Goal: Transaction & Acquisition: Purchase product/service

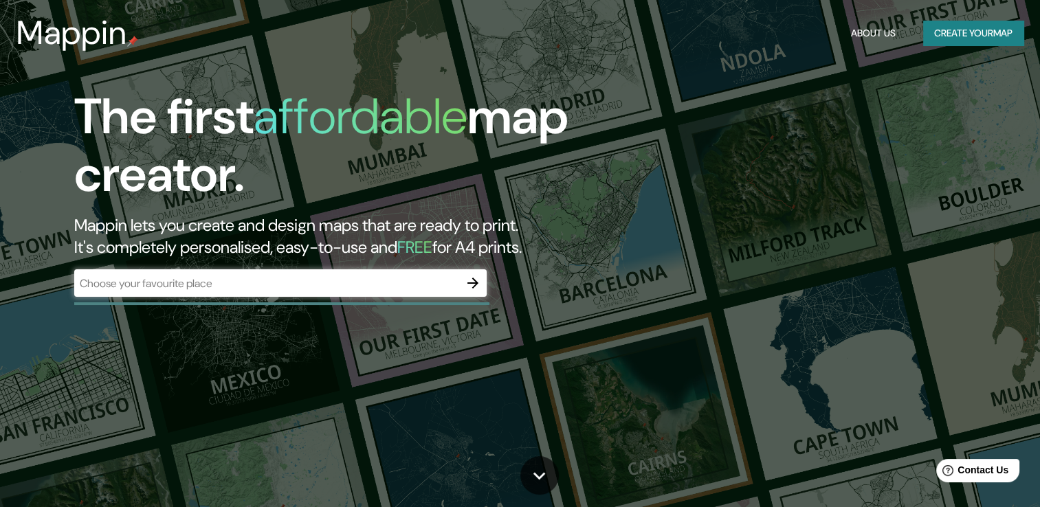
click at [103, 293] on div "​" at bounding box center [280, 282] width 412 height 27
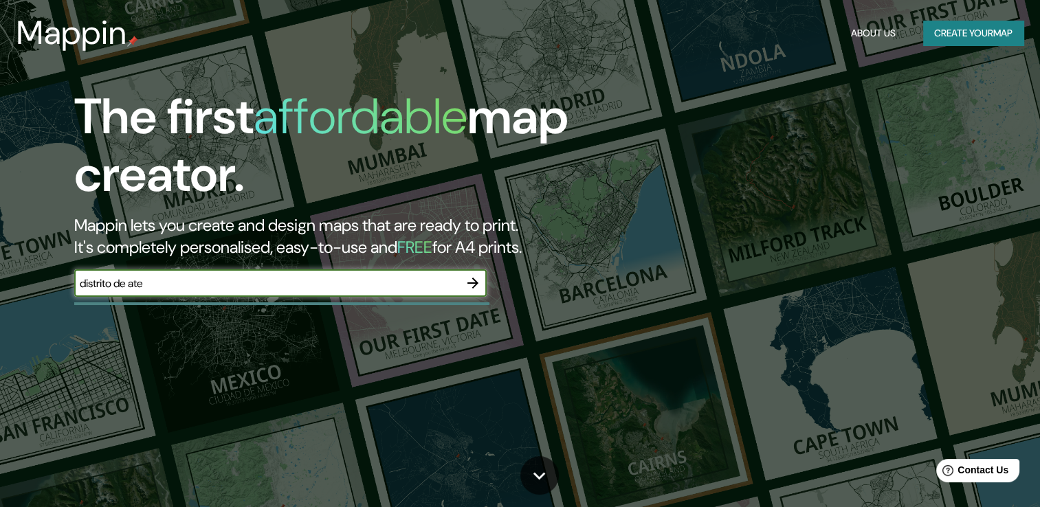
type input "distrito de ate"
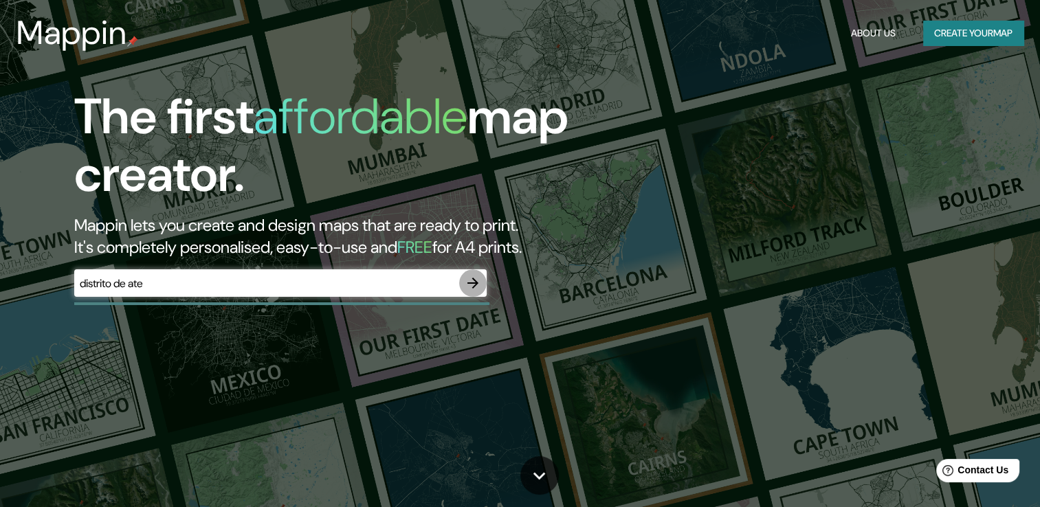
click at [470, 279] on icon "button" at bounding box center [472, 283] width 16 height 16
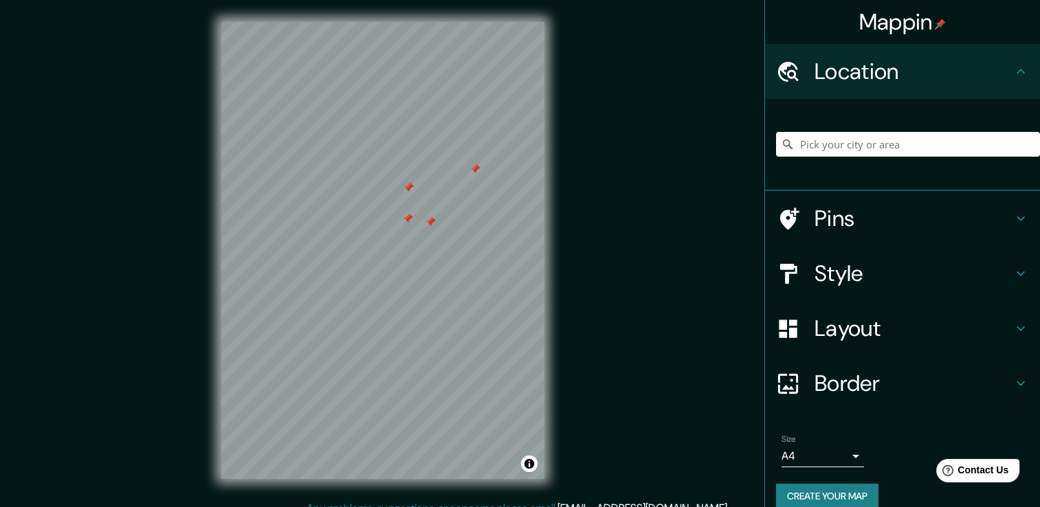
scroll to position [17, 0]
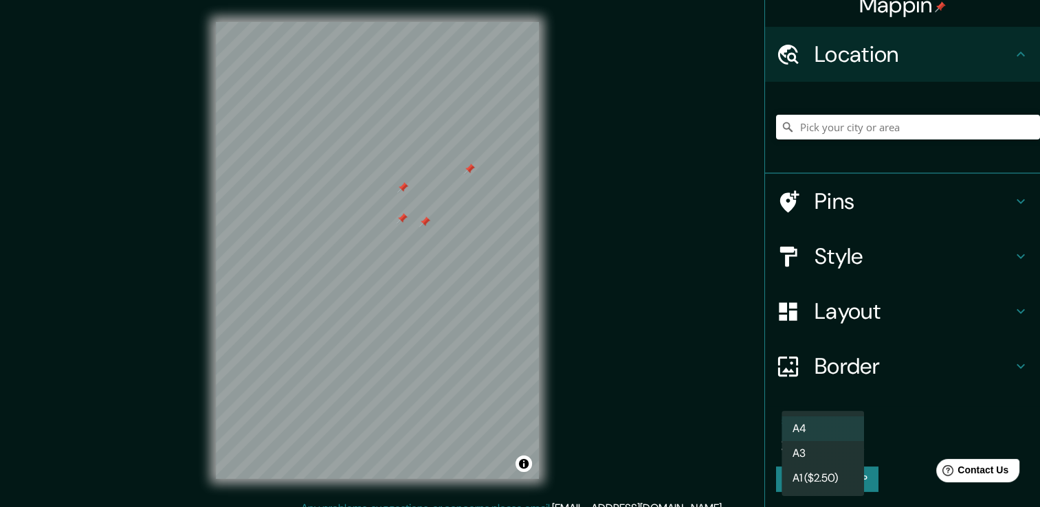
click at [811, 438] on body "Mappin Location Pins Style Layout Border Choose a border. Hint : you can make l…" at bounding box center [520, 253] width 1040 height 507
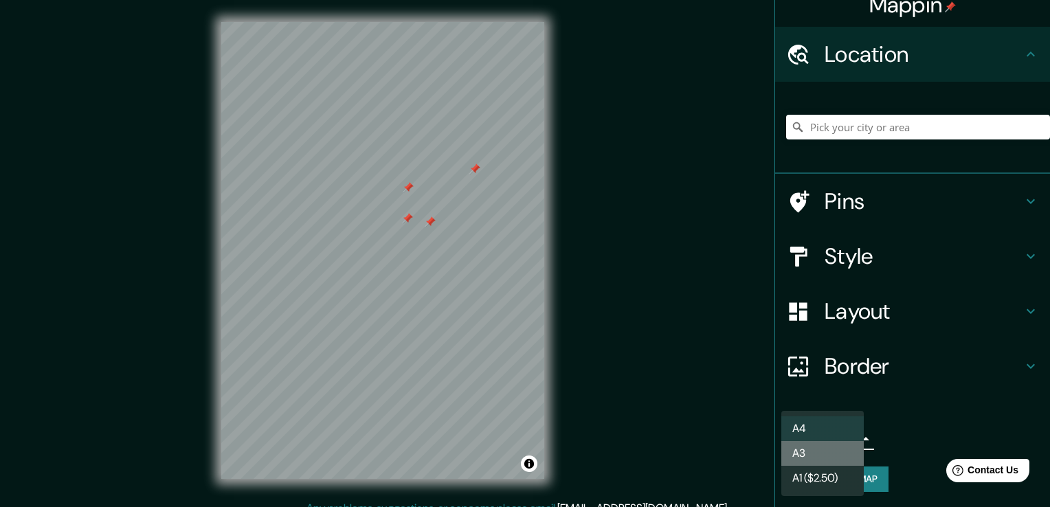
click at [814, 447] on li "A3" at bounding box center [822, 453] width 82 height 25
click at [824, 447] on body "Mappin Location Pins Style Layout Border Choose a border. Hint : you can make l…" at bounding box center [525, 253] width 1050 height 507
click at [823, 471] on li "A1 ($2.50)" at bounding box center [822, 478] width 82 height 25
click at [827, 444] on body "Mappin Location Pins Style Layout Border Choose a border. Hint : you can make l…" at bounding box center [525, 253] width 1050 height 507
click at [821, 433] on li "A4" at bounding box center [822, 428] width 82 height 25
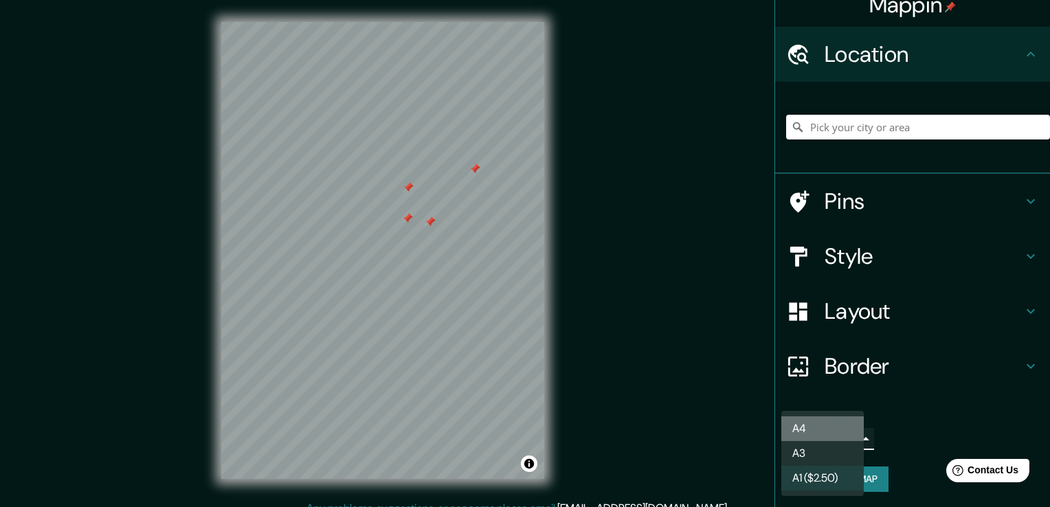
type input "single"
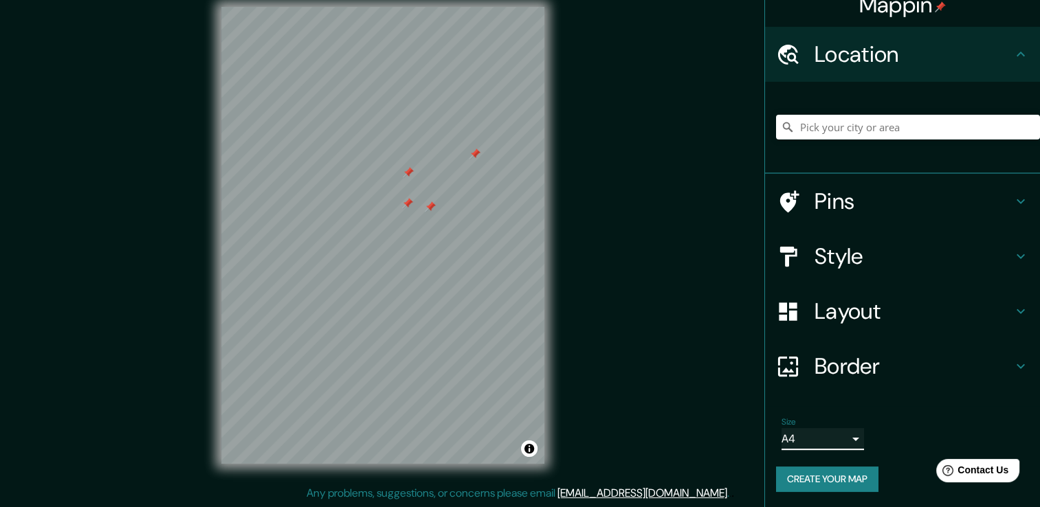
scroll to position [0, 0]
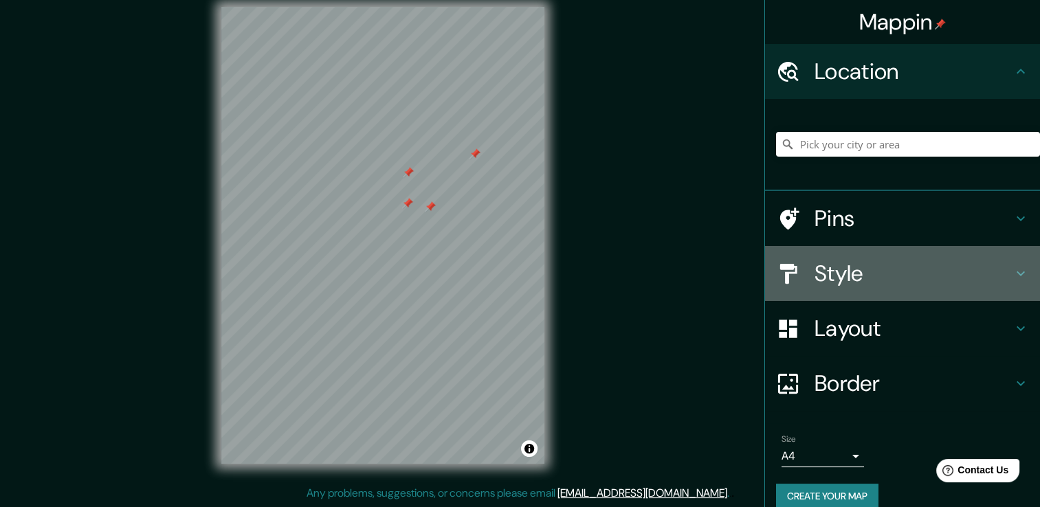
click at [849, 289] on div "Style" at bounding box center [902, 273] width 275 height 55
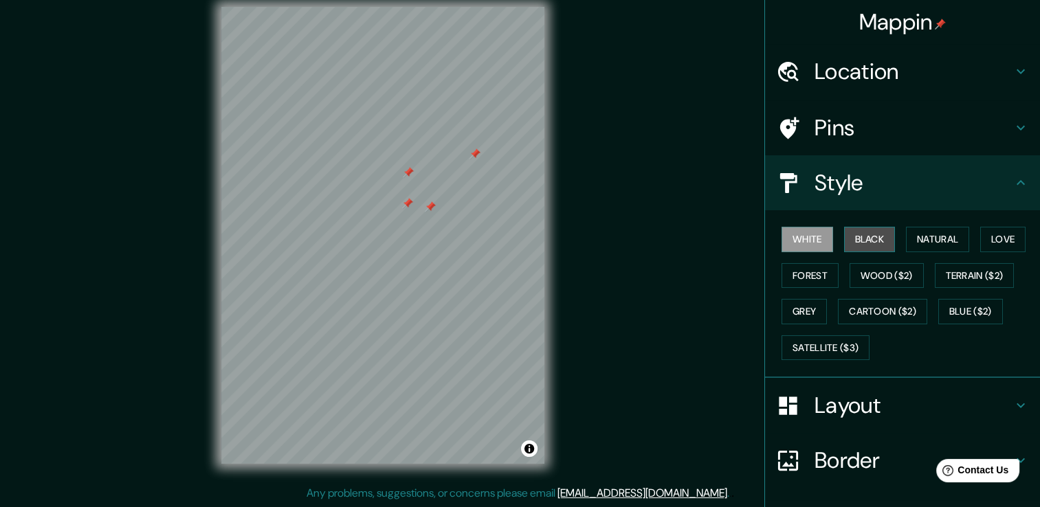
click at [852, 240] on button "Black" at bounding box center [870, 239] width 52 height 25
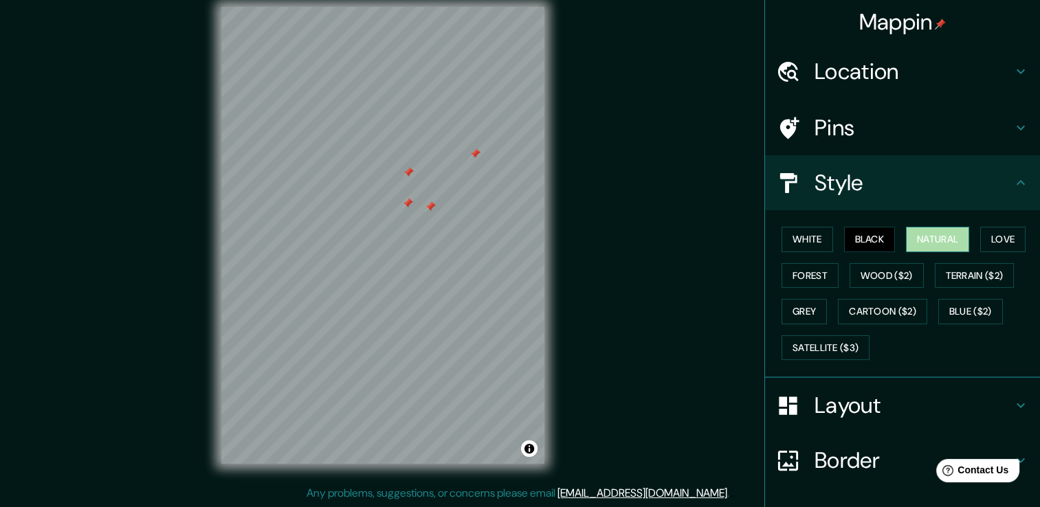
click at [923, 236] on button "Natural" at bounding box center [937, 239] width 63 height 25
click at [980, 238] on button "Love" at bounding box center [1002, 239] width 45 height 25
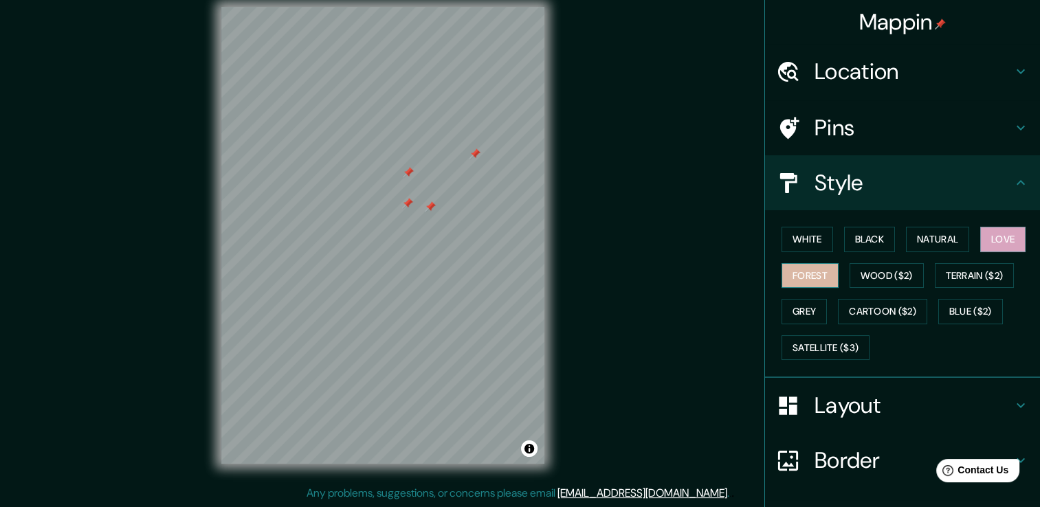
click at [800, 282] on button "Forest" at bounding box center [809, 275] width 57 height 25
click at [865, 276] on button "Wood ($2)" at bounding box center [886, 275] width 74 height 25
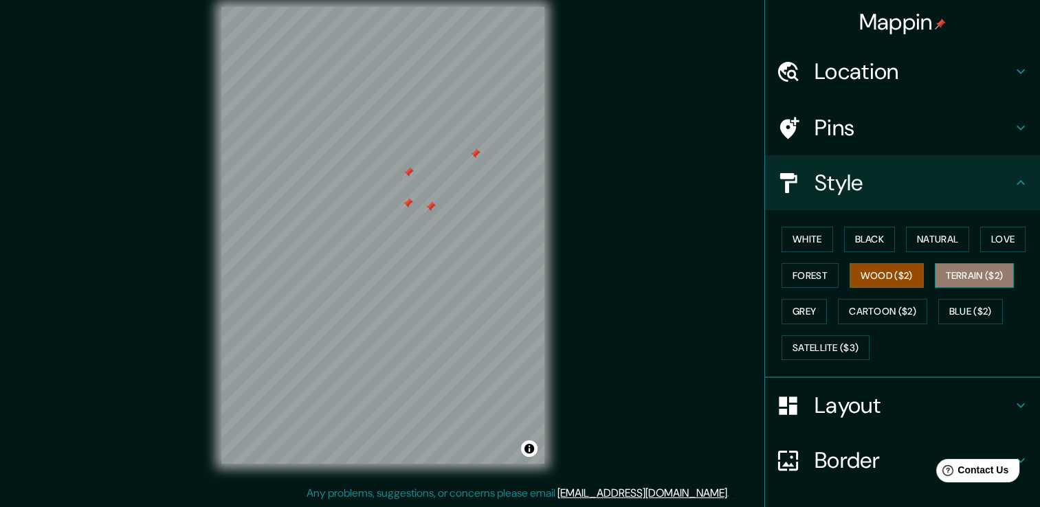
click at [943, 271] on button "Terrain ($2)" at bounding box center [974, 275] width 80 height 25
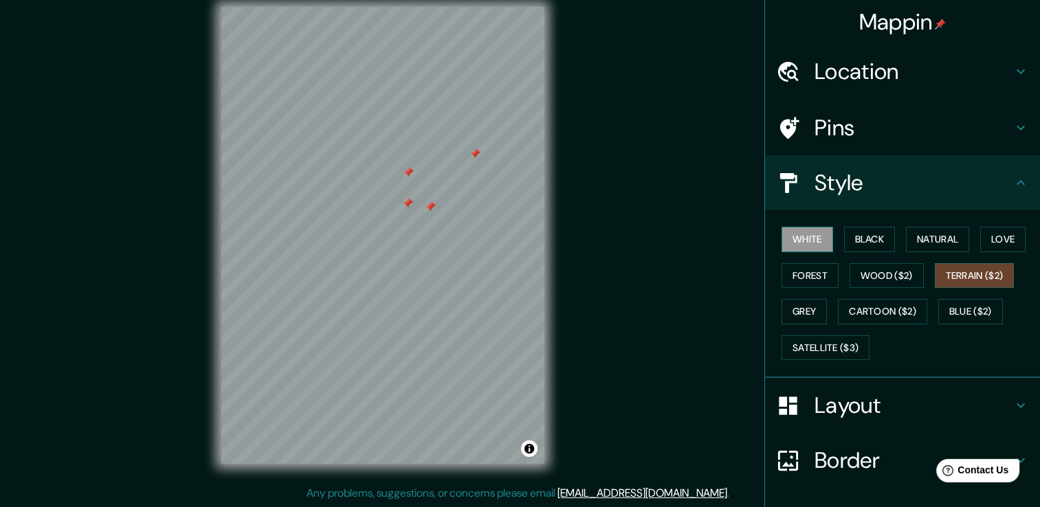
click at [815, 240] on button "White" at bounding box center [807, 239] width 52 height 25
click at [809, 283] on button "Forest" at bounding box center [809, 275] width 57 height 25
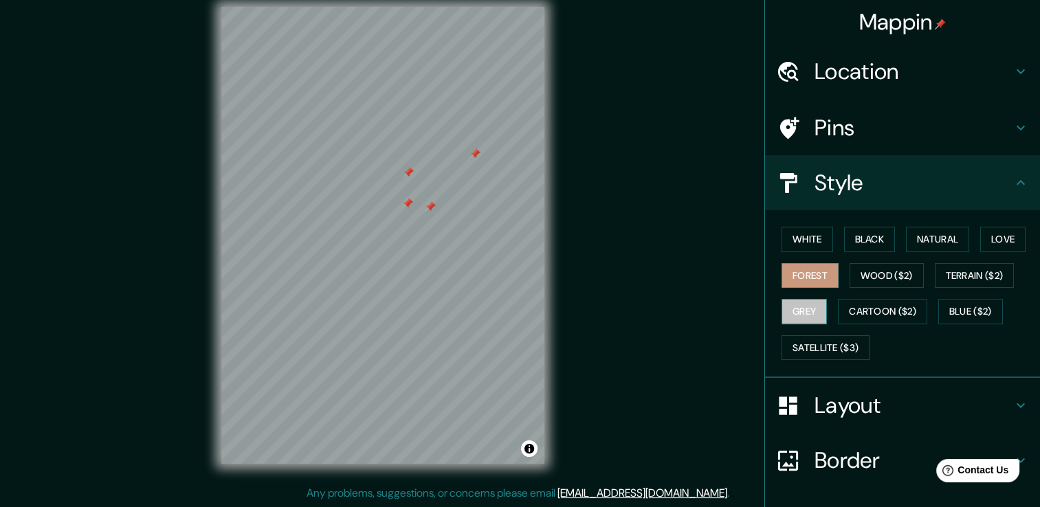
click at [805, 306] on button "Grey" at bounding box center [803, 311] width 45 height 25
click at [838, 310] on button "Cartoon ($2)" at bounding box center [882, 311] width 89 height 25
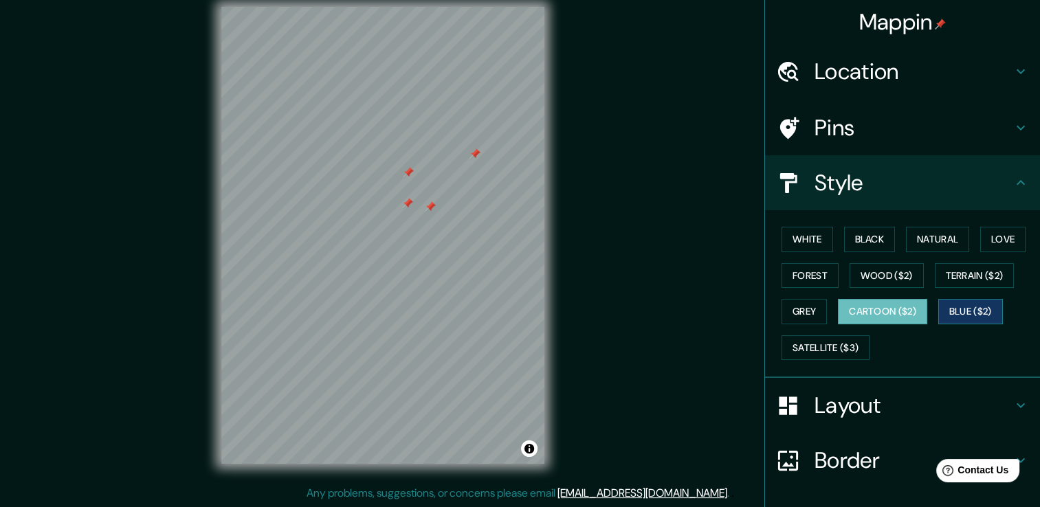
click at [984, 309] on button "Blue ($2)" at bounding box center [970, 311] width 65 height 25
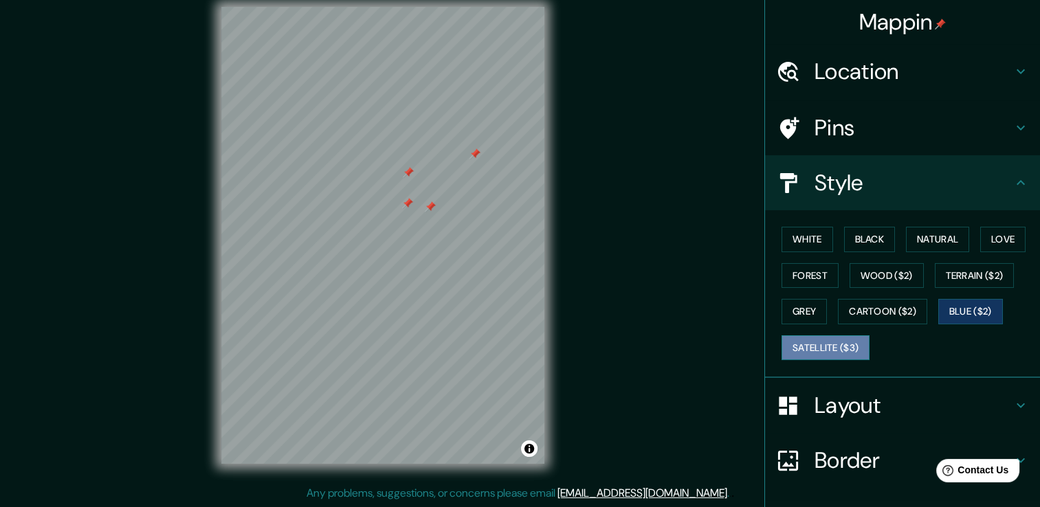
click at [832, 344] on button "Satellite ($3)" at bounding box center [825, 347] width 88 height 25
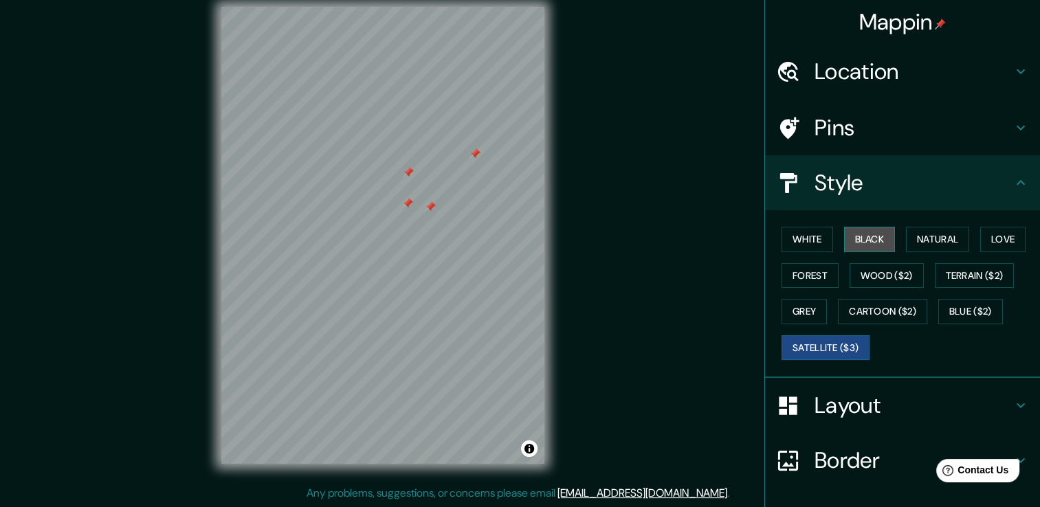
click at [862, 235] on button "Black" at bounding box center [870, 239] width 52 height 25
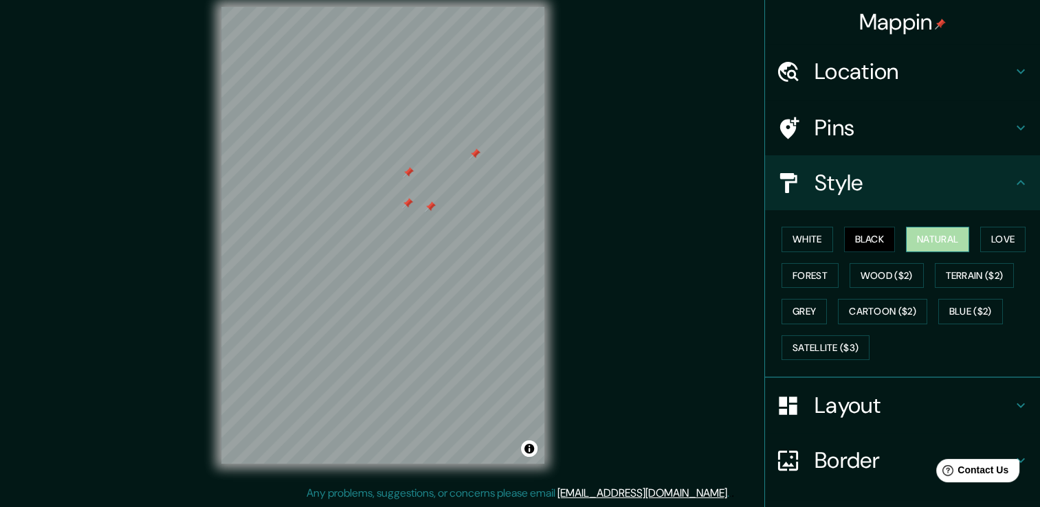
click at [910, 238] on button "Natural" at bounding box center [937, 239] width 63 height 25
click at [795, 268] on button "Forest" at bounding box center [809, 275] width 57 height 25
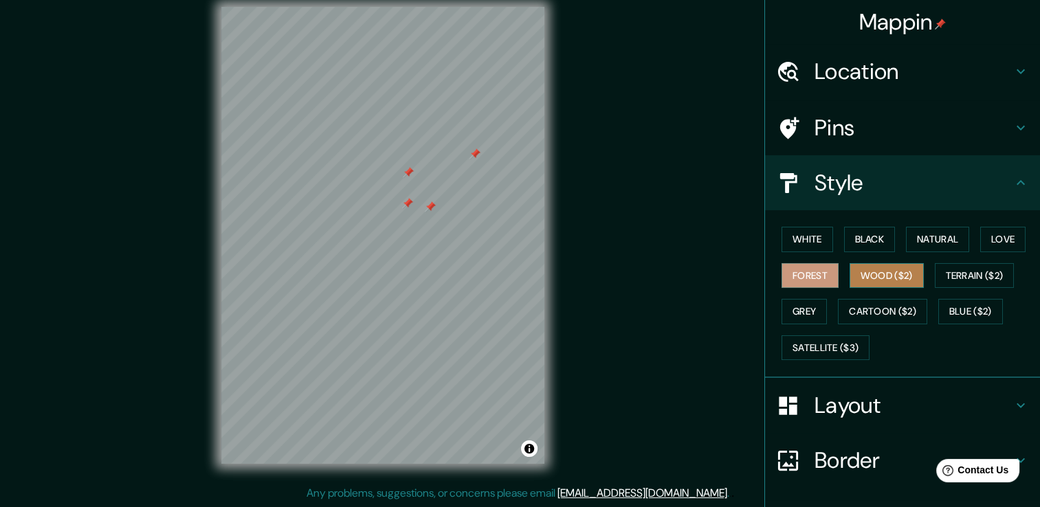
click at [849, 271] on button "Wood ($2)" at bounding box center [886, 275] width 74 height 25
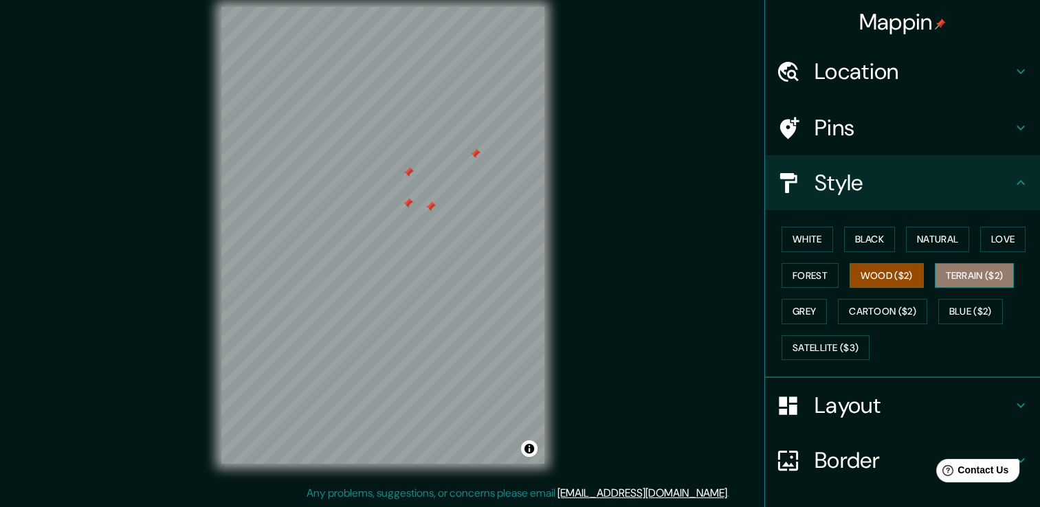
click at [962, 267] on button "Terrain ($2)" at bounding box center [974, 275] width 80 height 25
click at [485, 135] on div at bounding box center [481, 132] width 11 height 11
click at [352, 337] on div at bounding box center [352, 338] width 11 height 11
drag, startPoint x: 357, startPoint y: 333, endPoint x: 385, endPoint y: 318, distance: 32.3
click at [385, 318] on div at bounding box center [385, 318] width 11 height 11
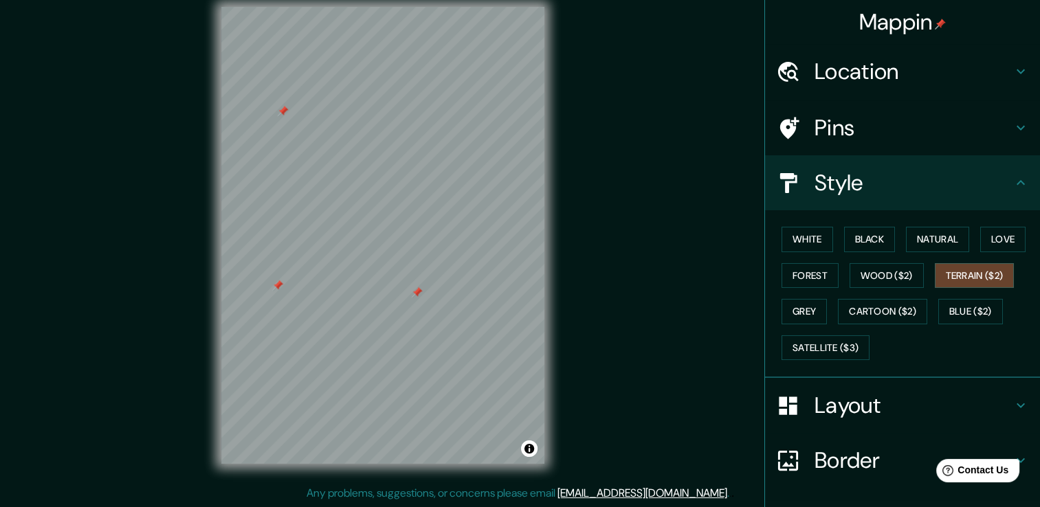
drag, startPoint x: 387, startPoint y: 312, endPoint x: 419, endPoint y: 285, distance: 42.0
click at [419, 287] on div at bounding box center [416, 292] width 11 height 11
click at [419, 285] on div at bounding box center [419, 290] width 11 height 11
